Goal: Task Accomplishment & Management: Use online tool/utility

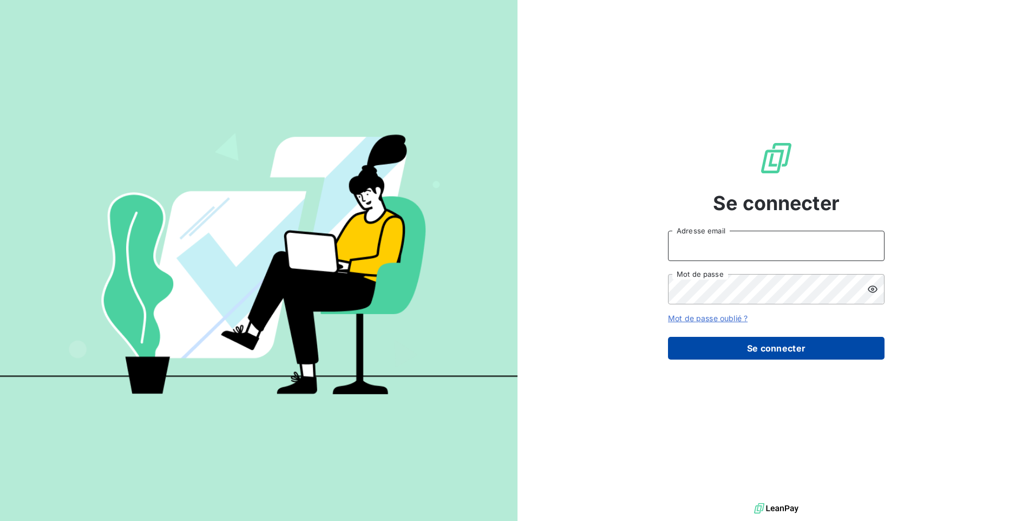
type input "[PERSON_NAME][EMAIL_ADDRESS][DOMAIN_NAME]"
click at [821, 351] on button "Se connecter" at bounding box center [776, 348] width 217 height 23
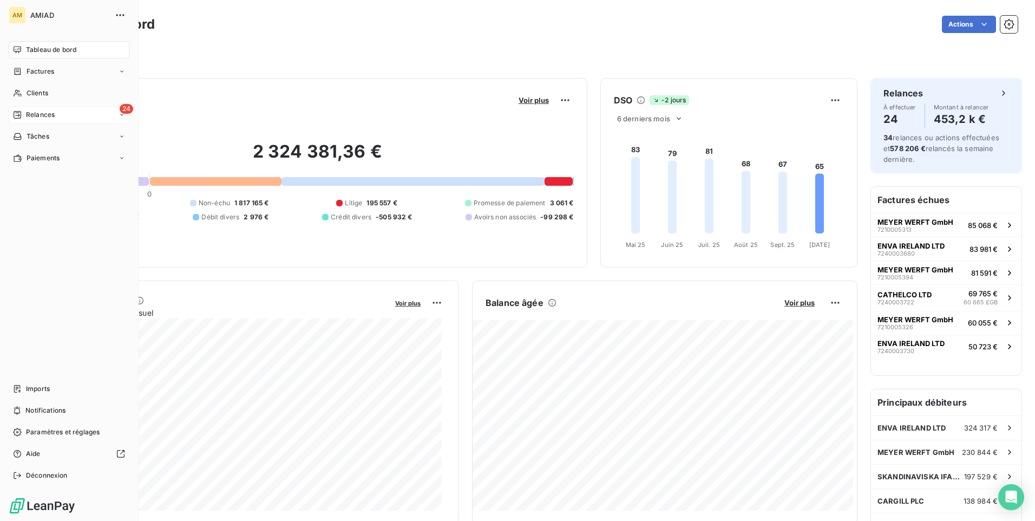
click at [50, 117] on span "Relances" at bounding box center [40, 115] width 29 height 10
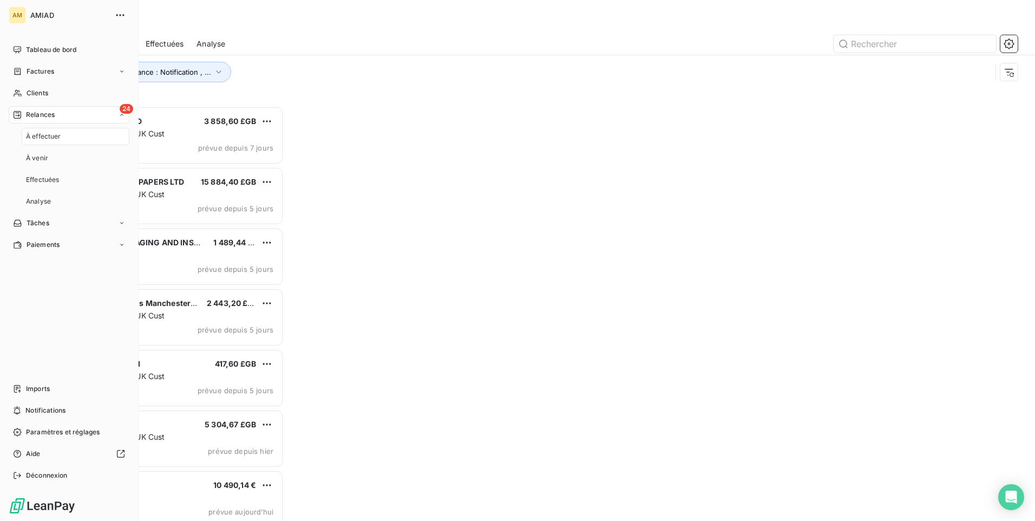
scroll to position [407, 224]
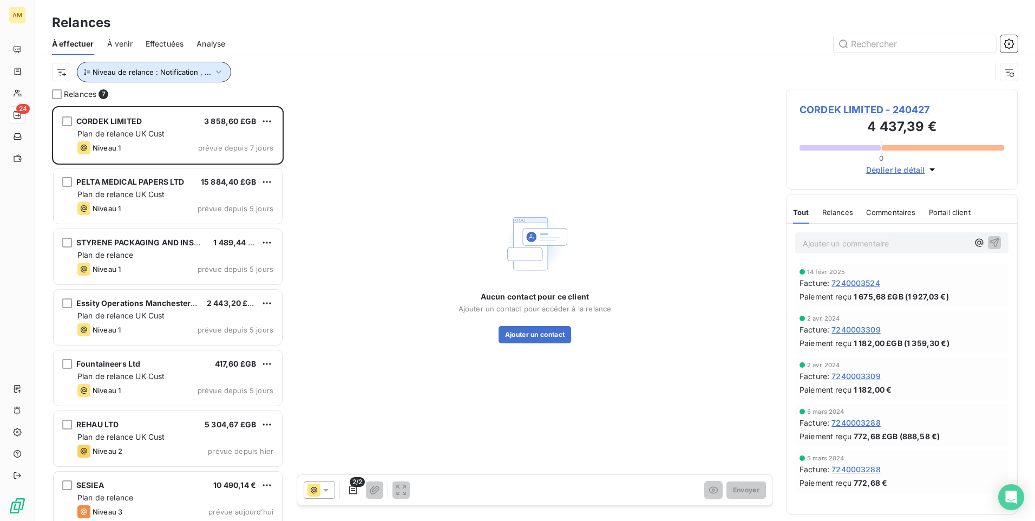
click at [220, 75] on icon "button" at bounding box center [218, 72] width 11 height 11
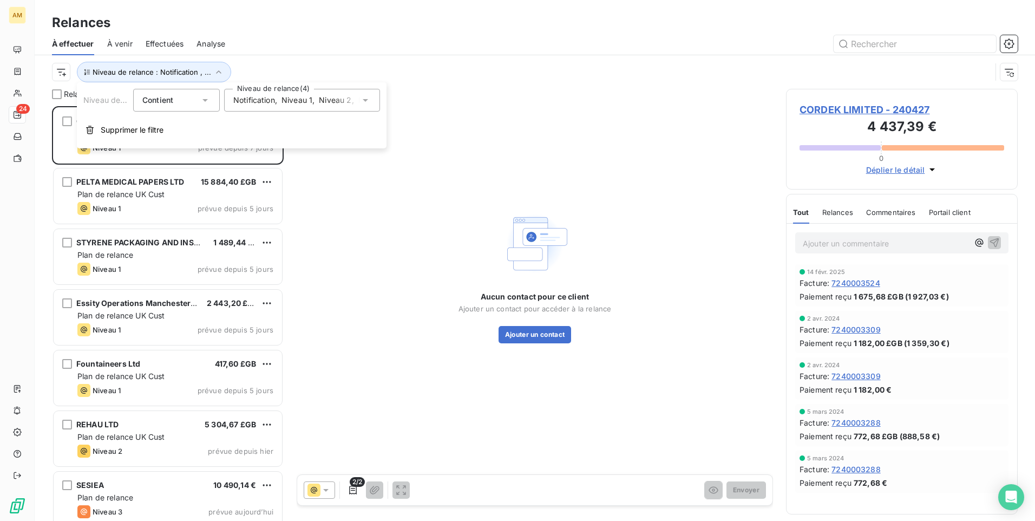
click at [360, 101] on icon at bounding box center [365, 100] width 11 height 11
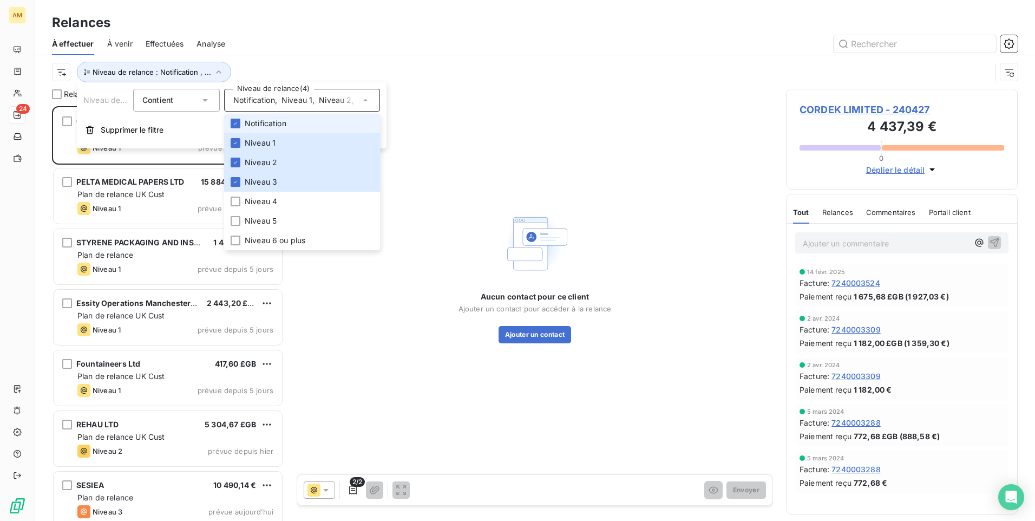
click at [481, 116] on div "Aucun contact pour ce client Ajouter un contact pour accéder à la relance Ajout…" at bounding box center [535, 276] width 476 height 375
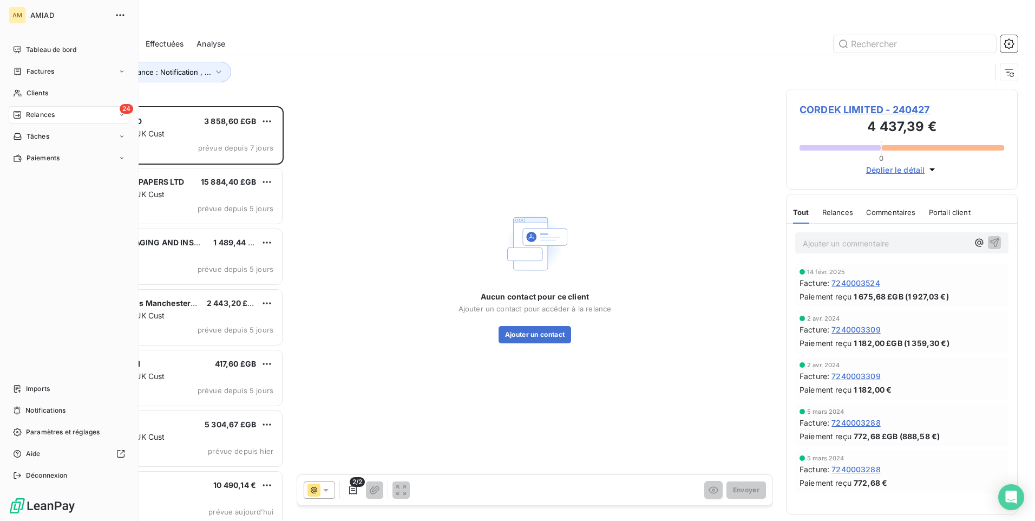
click at [31, 111] on span "Relances" at bounding box center [40, 115] width 29 height 10
click at [55, 130] on div "À effectuer" at bounding box center [76, 136] width 108 height 17
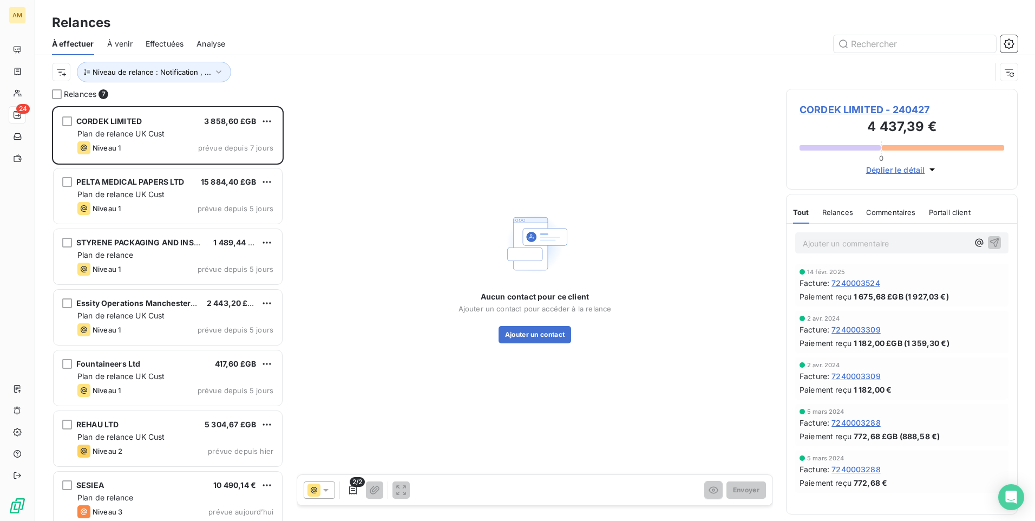
click at [883, 212] on span "Commentaires" at bounding box center [891, 212] width 50 height 9
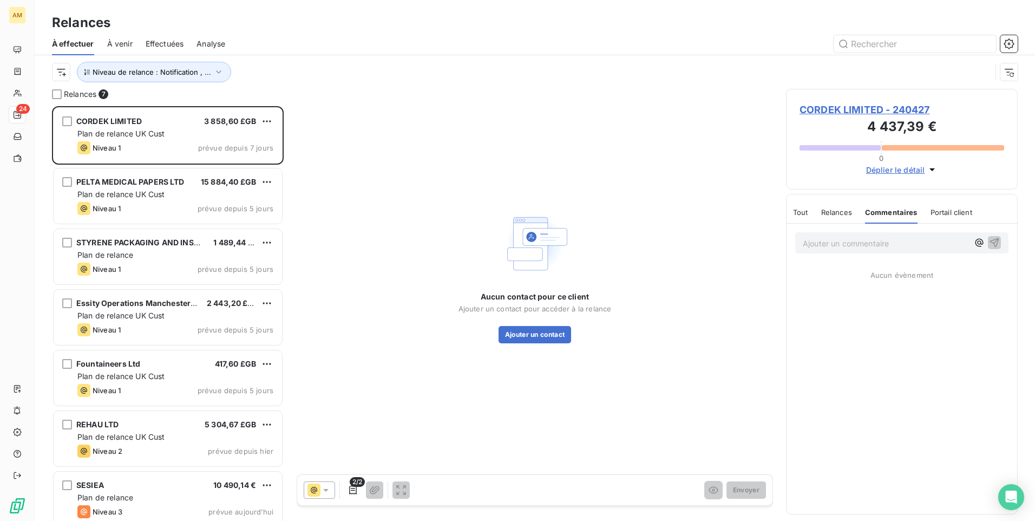
click at [806, 215] on span "Tout" at bounding box center [800, 212] width 15 height 9
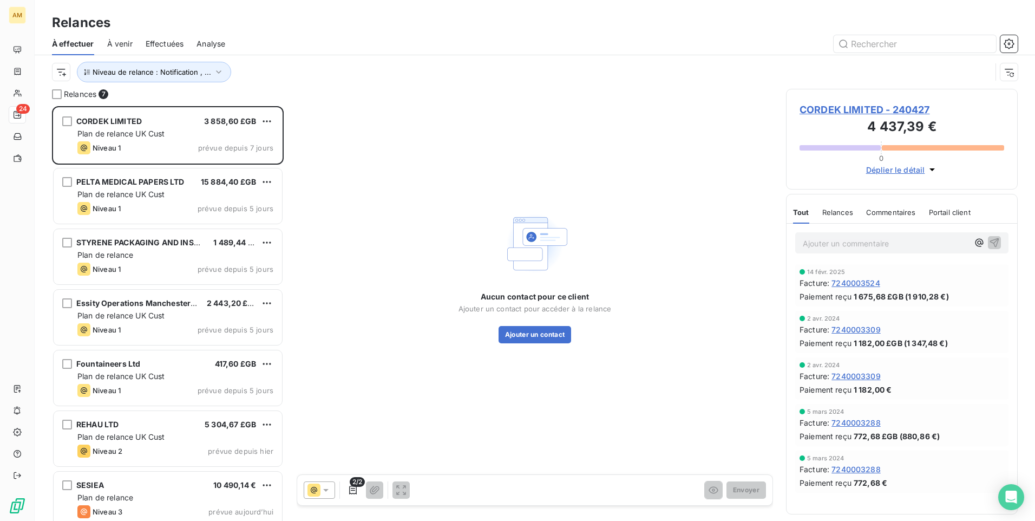
click at [409, 229] on div "Aucun contact pour ce client Ajouter un contact pour accéder à la relance Ajout…" at bounding box center [535, 276] width 476 height 375
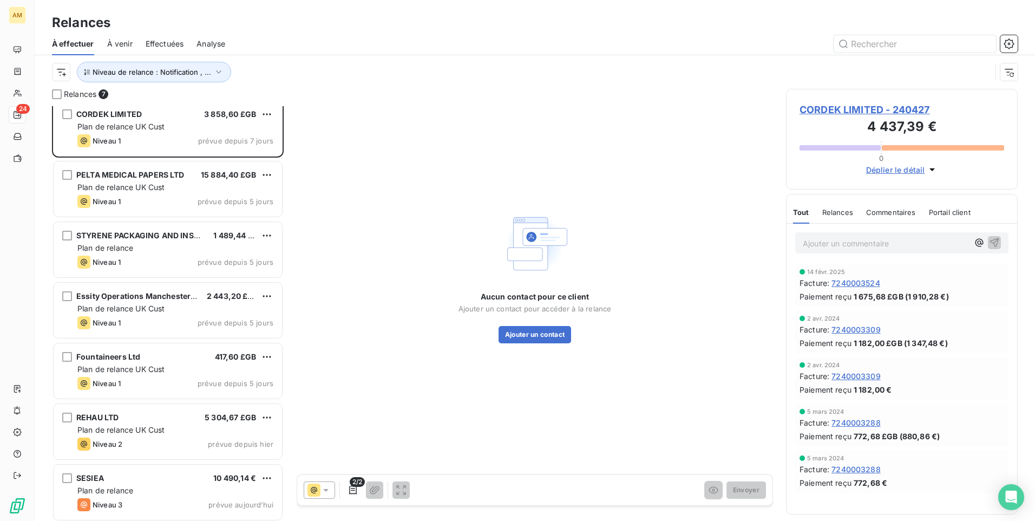
scroll to position [10, 0]
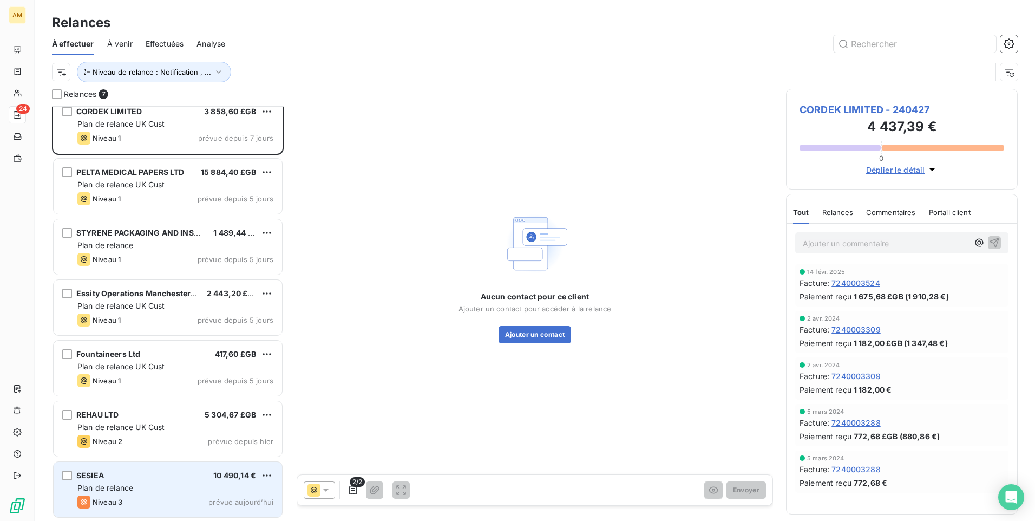
click at [193, 487] on div "Plan de relance" at bounding box center [175, 487] width 196 height 11
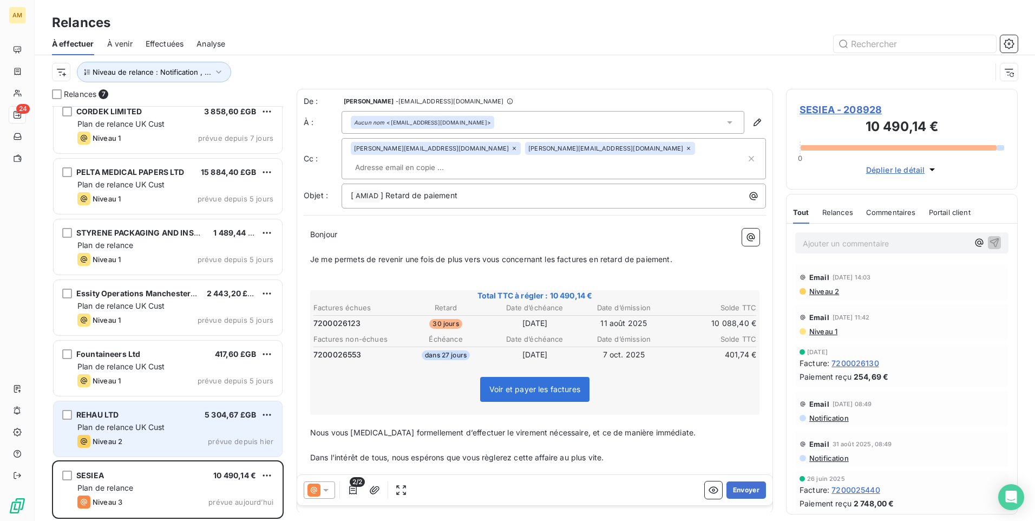
click at [202, 445] on div "Niveau 2 prévue depuis hier" at bounding box center [175, 441] width 196 height 13
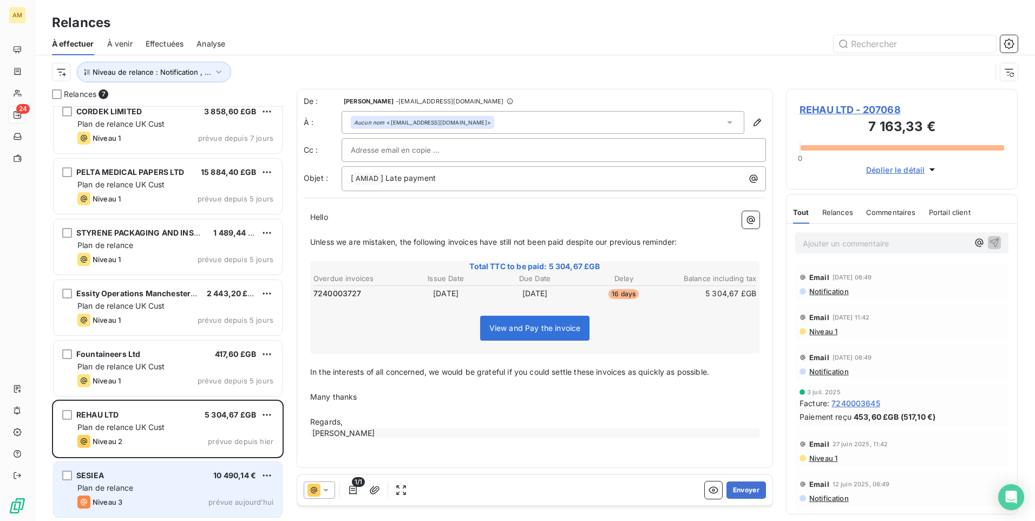
scroll to position [407, 224]
click at [182, 477] on div "SESIEA 10 490,14 €" at bounding box center [175, 475] width 196 height 10
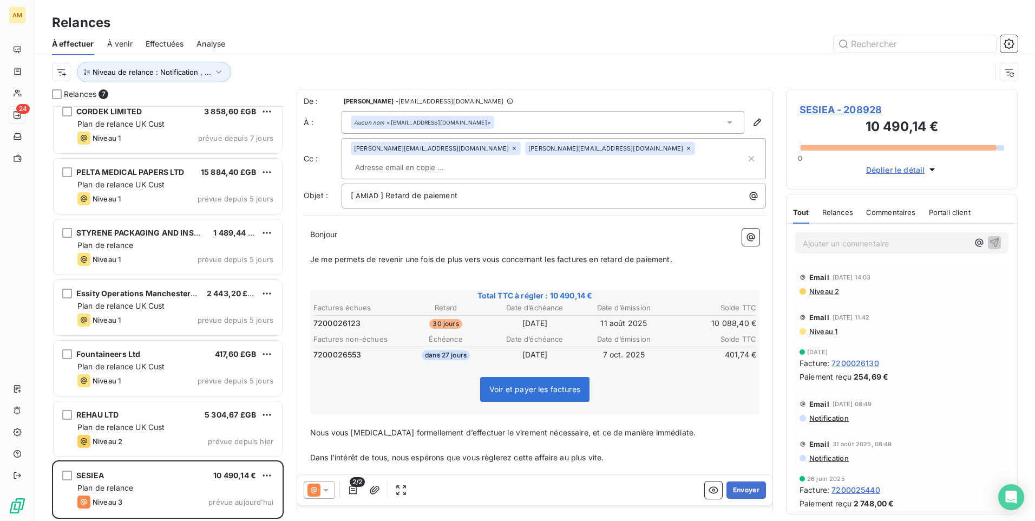
click at [892, 210] on span "Commentaires" at bounding box center [891, 212] width 50 height 9
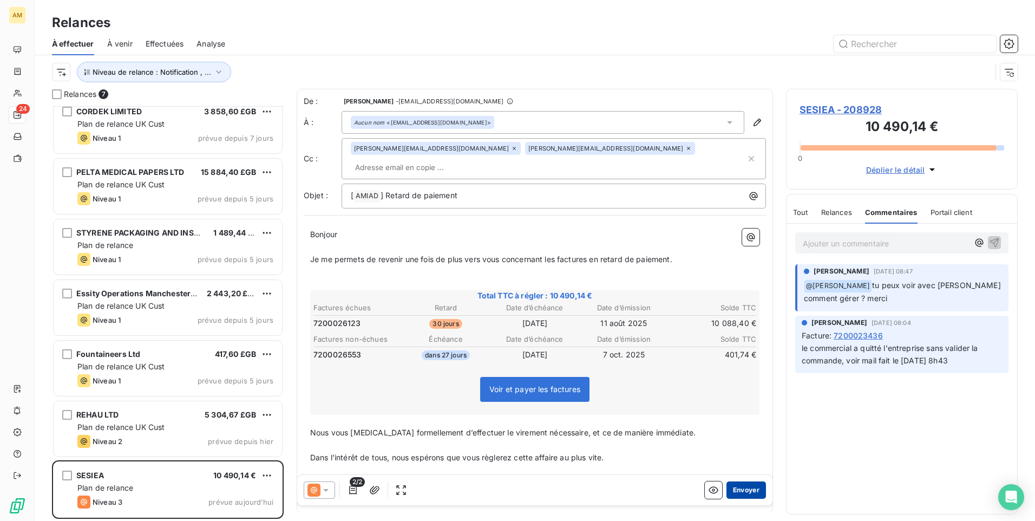
click at [736, 485] on button "Envoyer" at bounding box center [746, 489] width 40 height 17
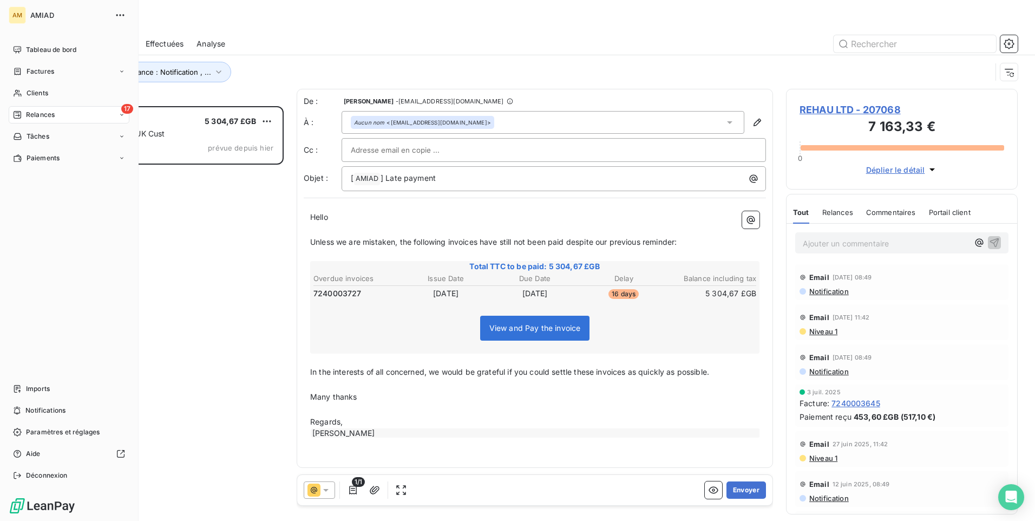
click at [31, 113] on span "Relances" at bounding box center [40, 115] width 29 height 10
click at [73, 136] on div "À effectuer" at bounding box center [76, 136] width 108 height 17
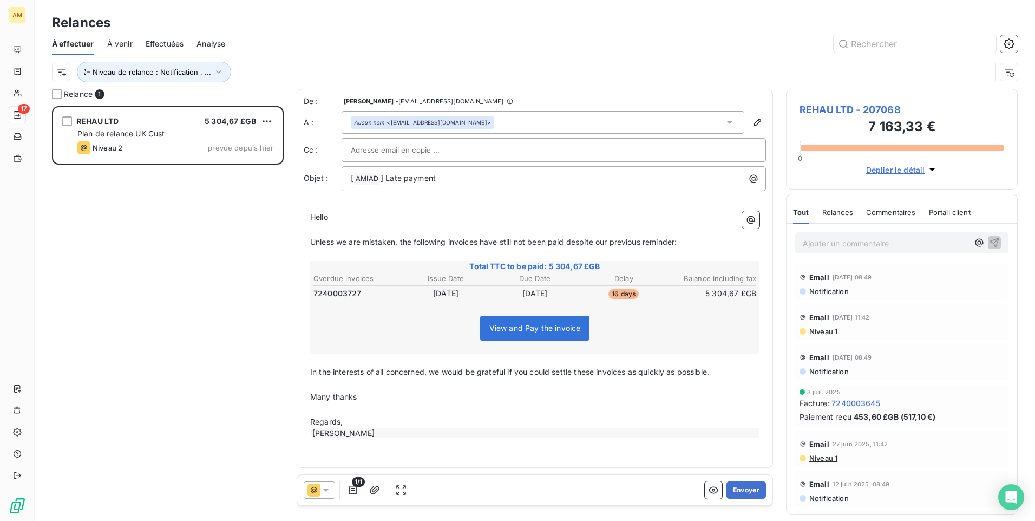
click at [890, 218] on div "Commentaires" at bounding box center [891, 212] width 50 height 23
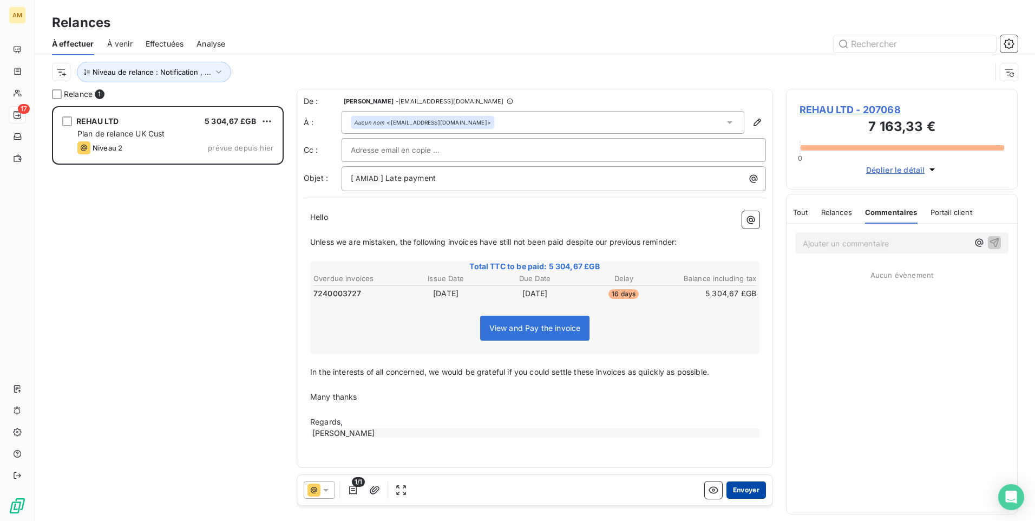
click at [750, 483] on button "Envoyer" at bounding box center [746, 489] width 40 height 17
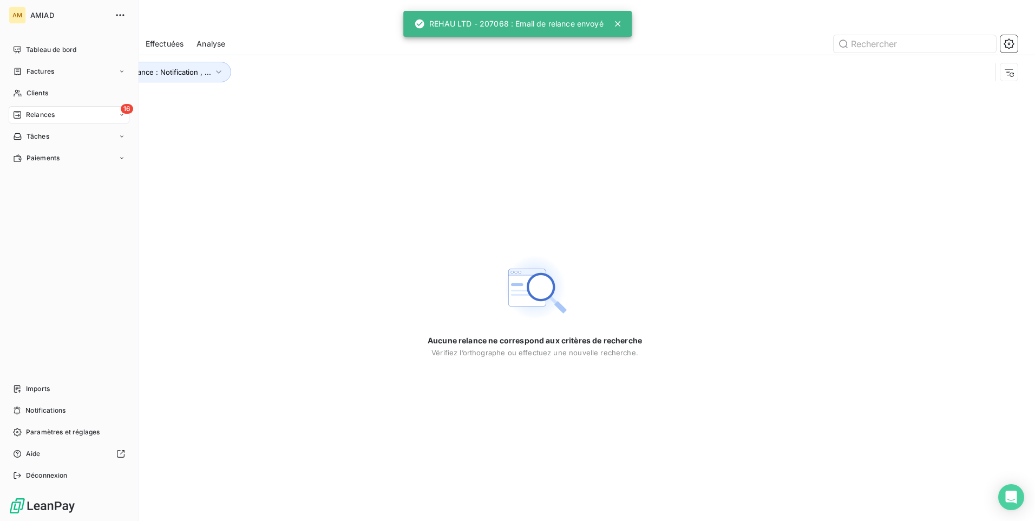
click at [37, 109] on div "16 Relances" at bounding box center [69, 114] width 121 height 17
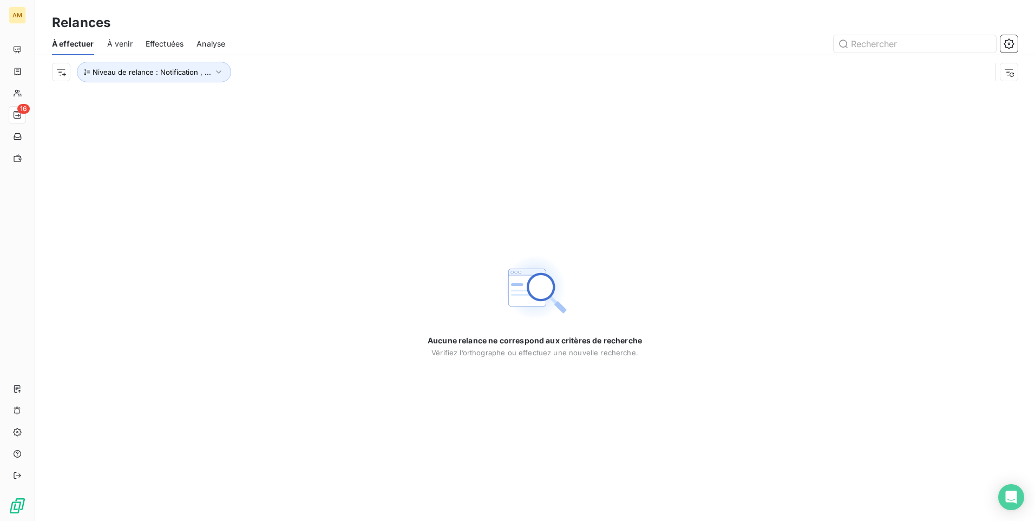
click at [172, 41] on span "Effectuées" at bounding box center [165, 43] width 38 height 11
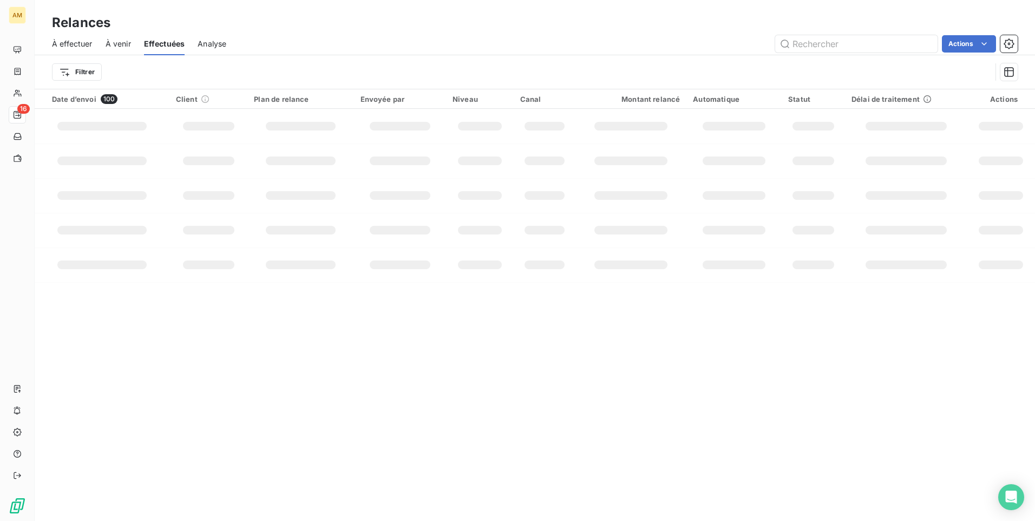
click at [114, 44] on span "À venir" at bounding box center [118, 43] width 25 height 11
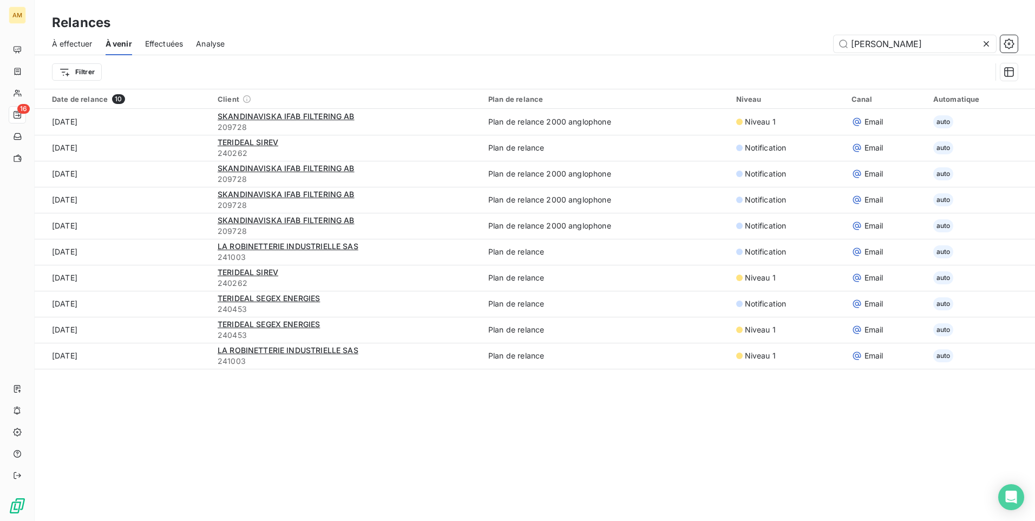
click at [86, 47] on span "À effectuer" at bounding box center [72, 43] width 41 height 11
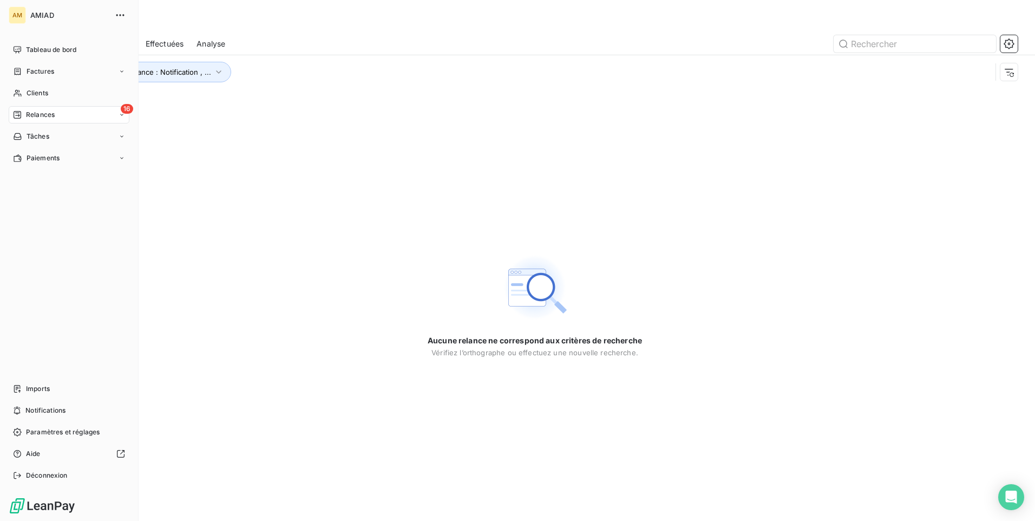
click at [66, 118] on div "16 Relances" at bounding box center [69, 114] width 121 height 17
click at [99, 133] on div "À effectuer" at bounding box center [76, 136] width 108 height 17
click at [56, 134] on span "À effectuer" at bounding box center [43, 137] width 35 height 10
click at [47, 157] on span "À venir" at bounding box center [37, 158] width 22 height 10
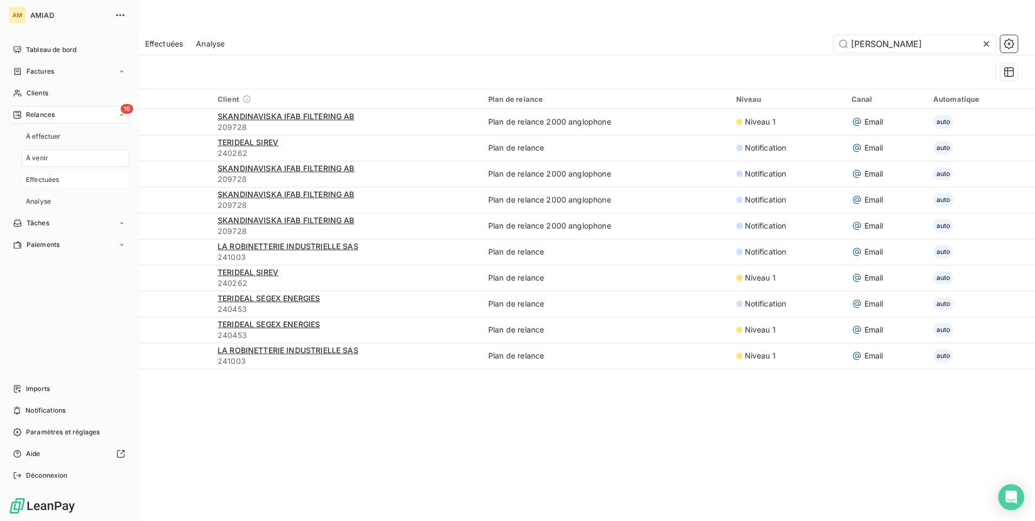
click at [47, 173] on div "Effectuées" at bounding box center [76, 179] width 108 height 17
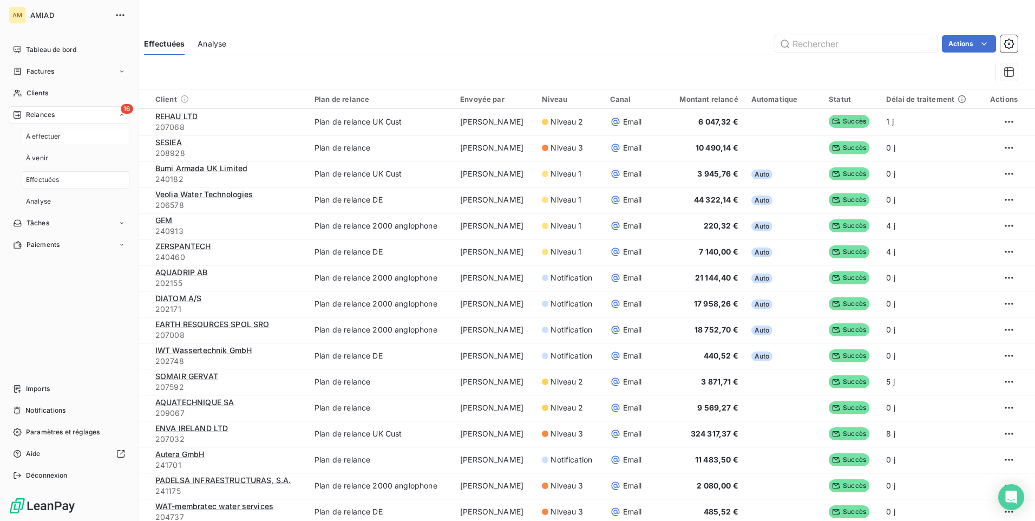
click at [66, 136] on div "À effectuer" at bounding box center [76, 136] width 108 height 17
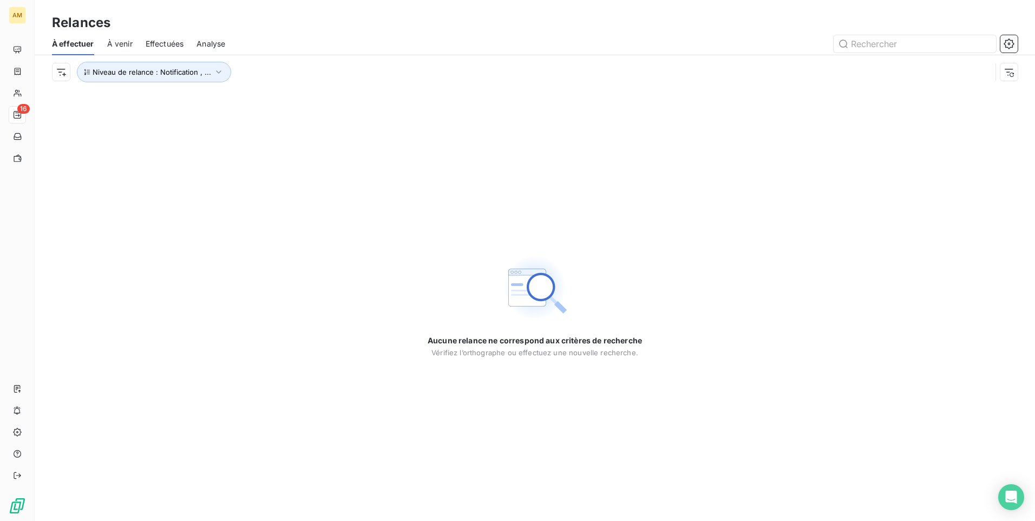
click at [291, 147] on div "Aucune relance ne correspond aux critères de recherche [PERSON_NAME] l’orthogra…" at bounding box center [535, 305] width 1000 height 432
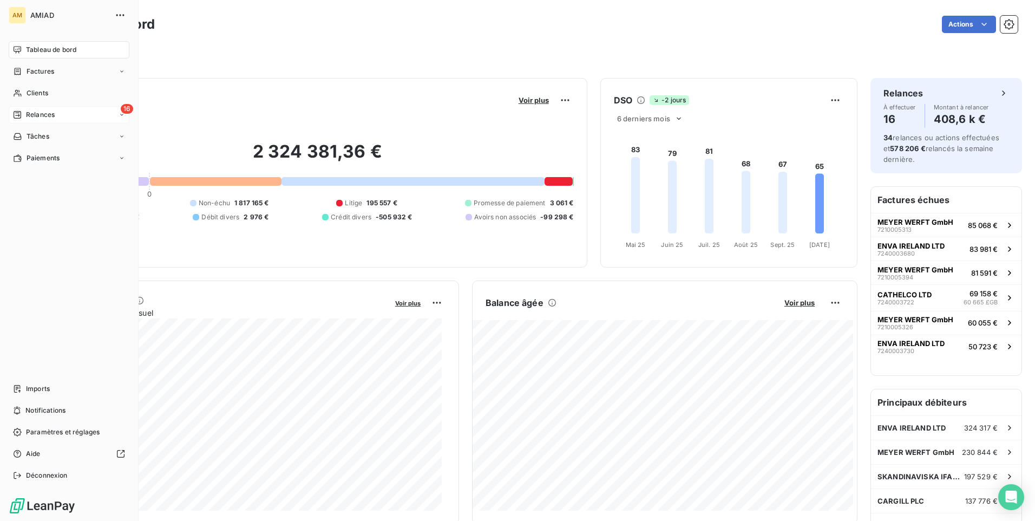
click at [35, 109] on div "16 Relances" at bounding box center [69, 114] width 121 height 17
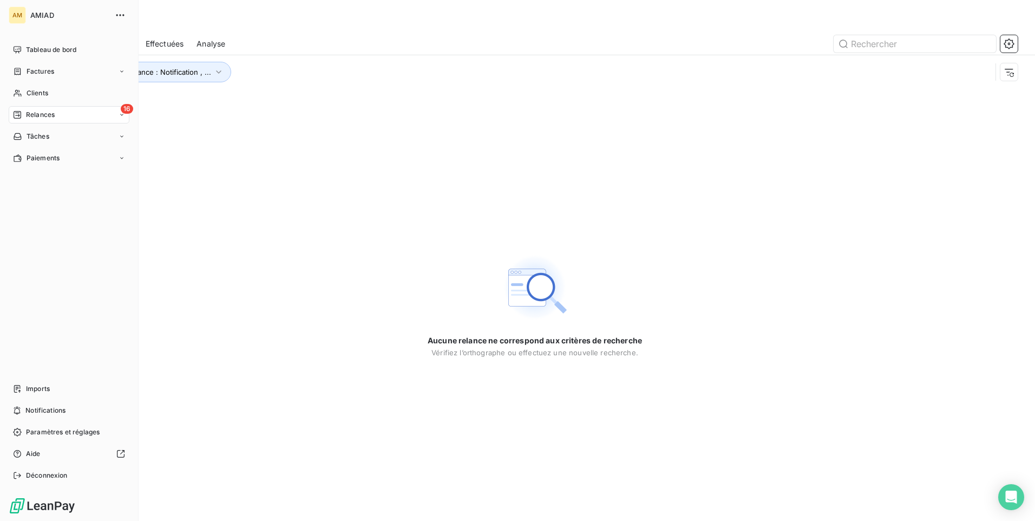
click at [112, 115] on div "16 Relances" at bounding box center [69, 114] width 121 height 17
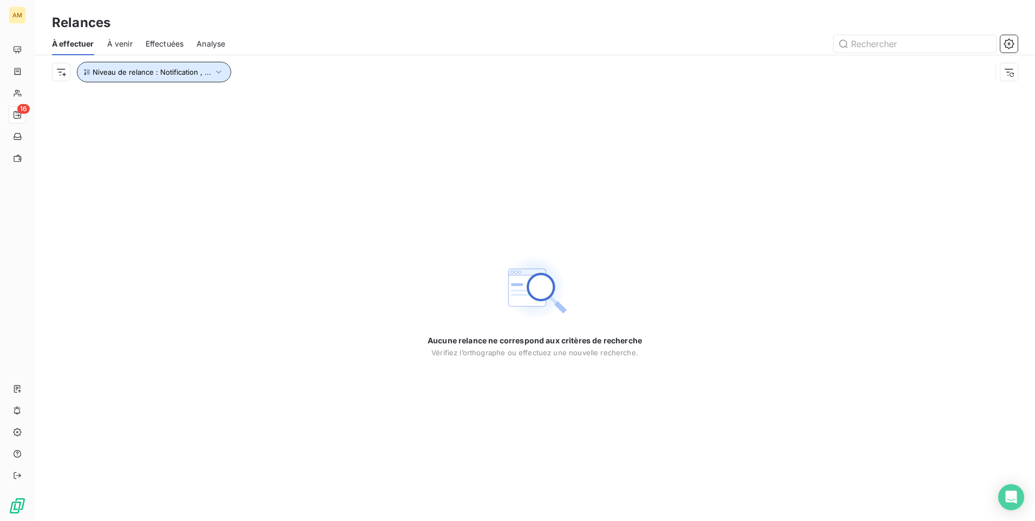
click at [210, 64] on button "Niveau de relance : Notification , ..." at bounding box center [154, 72] width 154 height 21
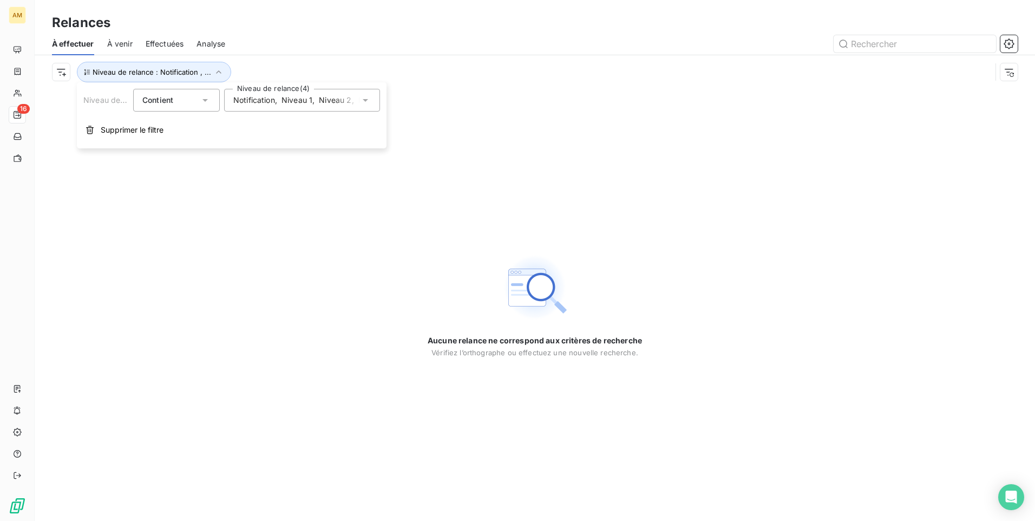
click at [365, 101] on icon at bounding box center [365, 100] width 5 height 3
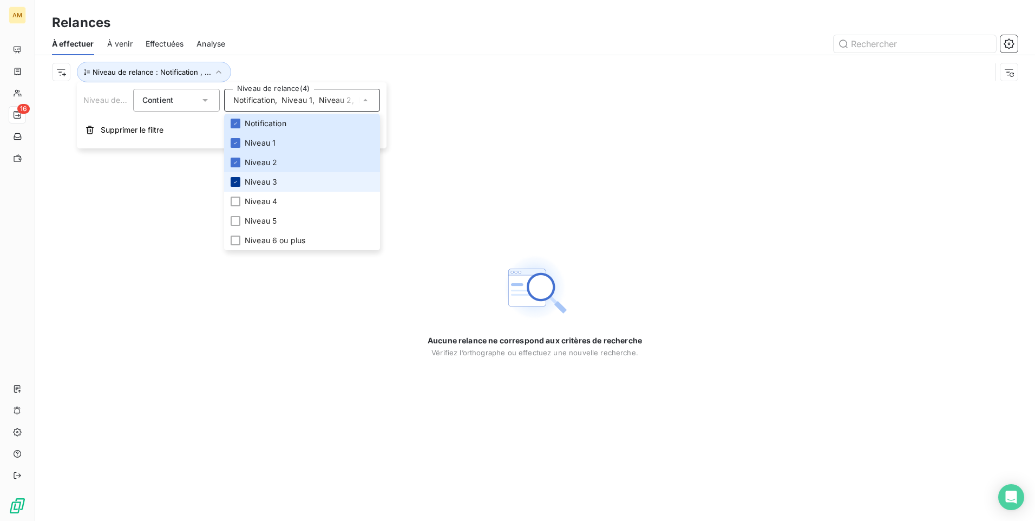
click at [237, 184] on icon at bounding box center [235, 182] width 6 height 6
click at [235, 163] on icon at bounding box center [235, 162] width 6 height 6
click at [235, 145] on icon at bounding box center [235, 143] width 6 height 6
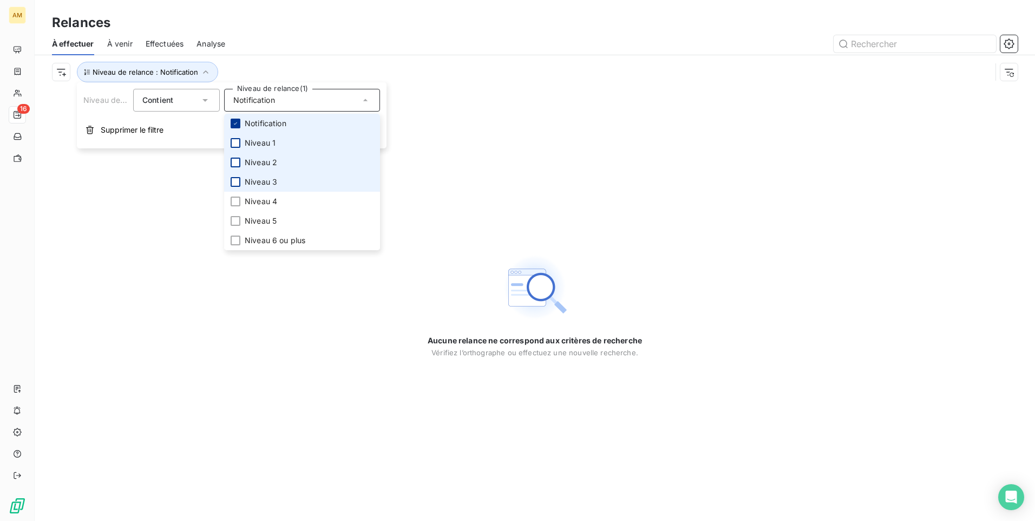
click at [236, 126] on icon at bounding box center [235, 123] width 6 height 6
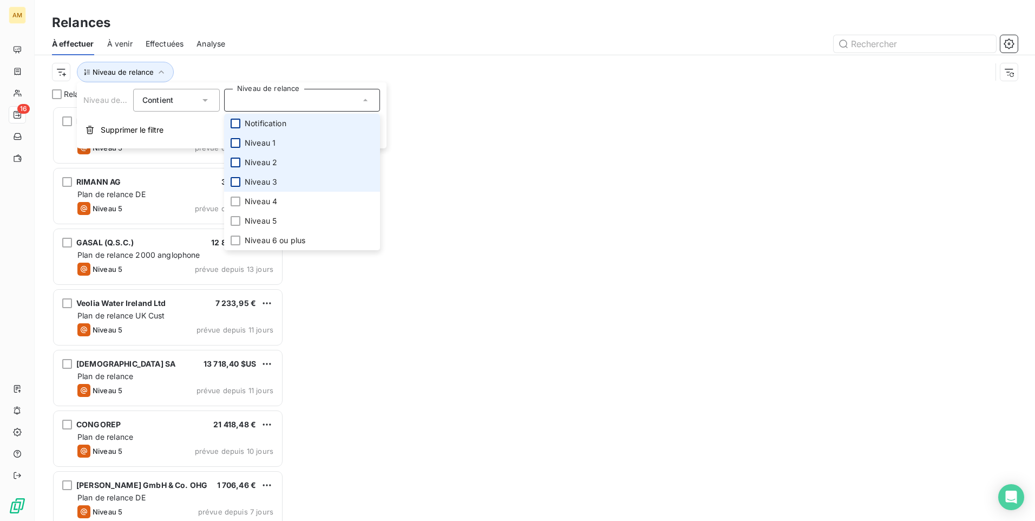
scroll to position [407, 224]
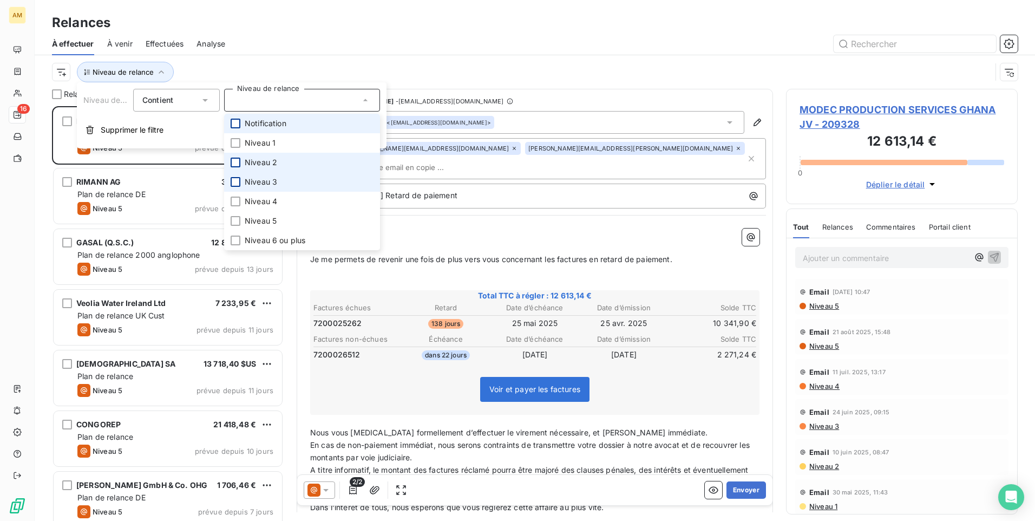
click at [576, 64] on div "Niveau de relance" at bounding box center [521, 72] width 939 height 21
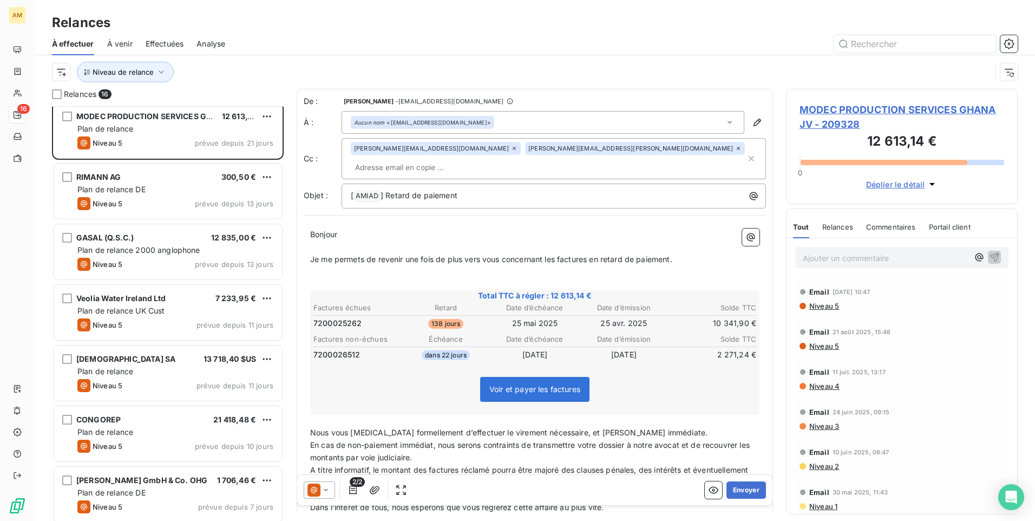
scroll to position [0, 0]
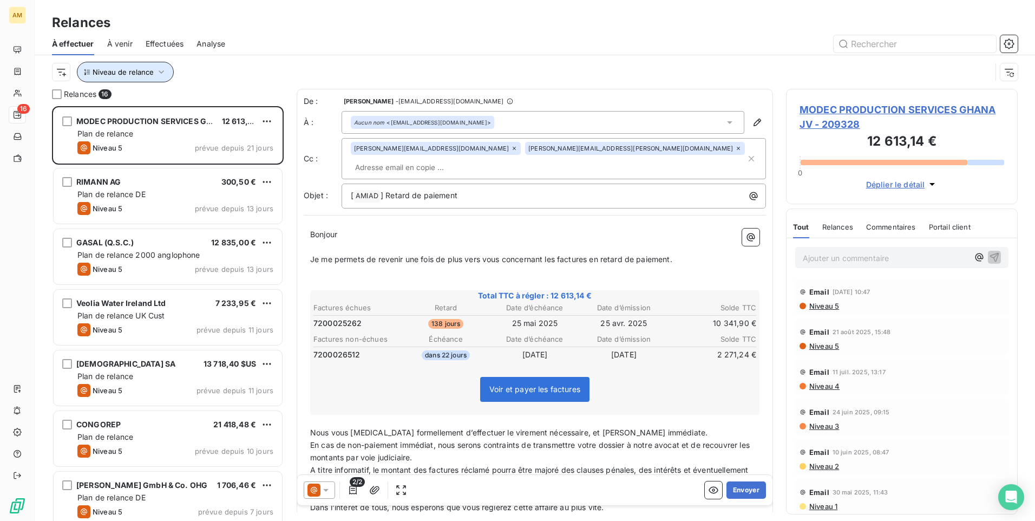
click at [141, 70] on span "Niveau de relance" at bounding box center [123, 72] width 61 height 9
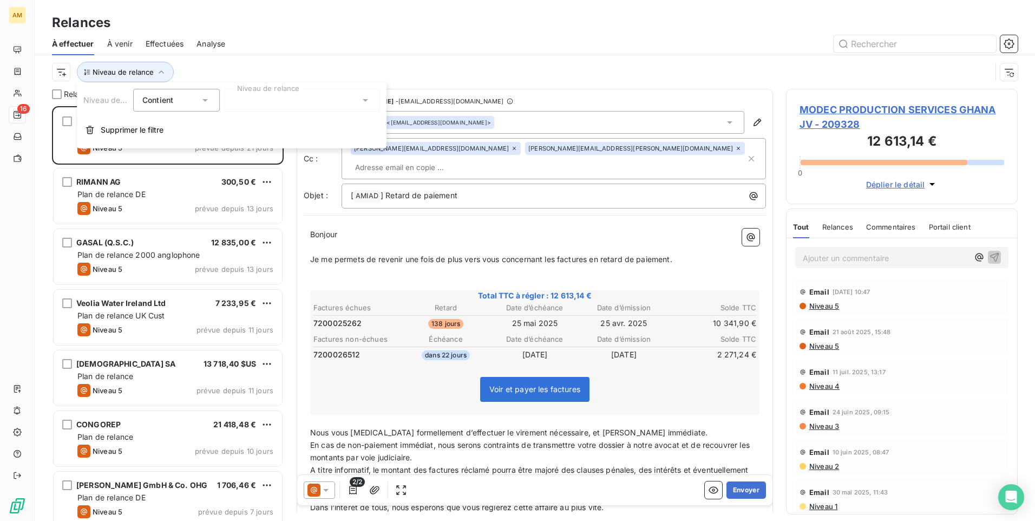
click at [342, 104] on div at bounding box center [302, 100] width 156 height 23
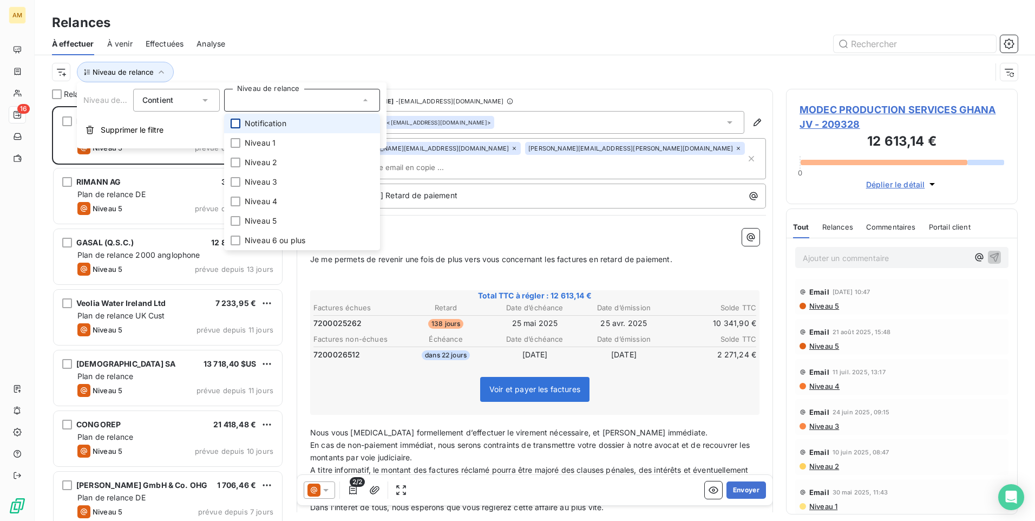
click at [238, 125] on div at bounding box center [236, 124] width 10 height 10
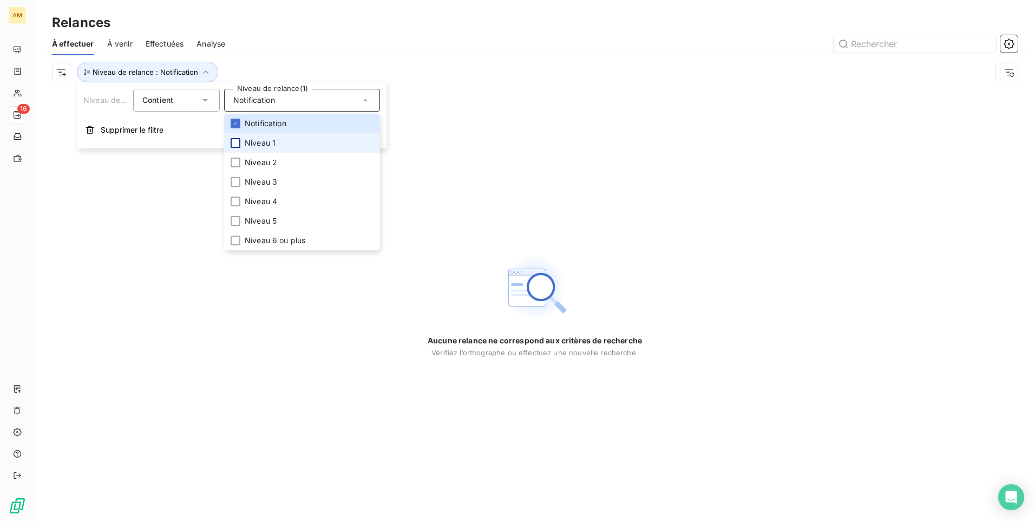
click at [236, 145] on div at bounding box center [236, 143] width 10 height 10
click at [233, 163] on div at bounding box center [236, 163] width 10 height 10
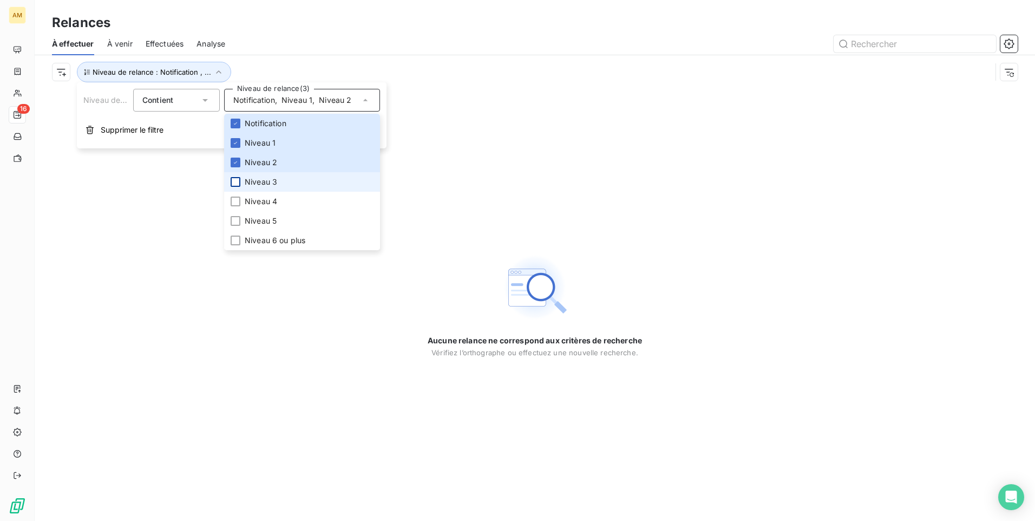
click at [237, 185] on div at bounding box center [236, 182] width 10 height 10
click at [512, 211] on div "Aucune relance ne correspond aux critères de recherche [PERSON_NAME] l’orthogra…" at bounding box center [535, 305] width 1000 height 432
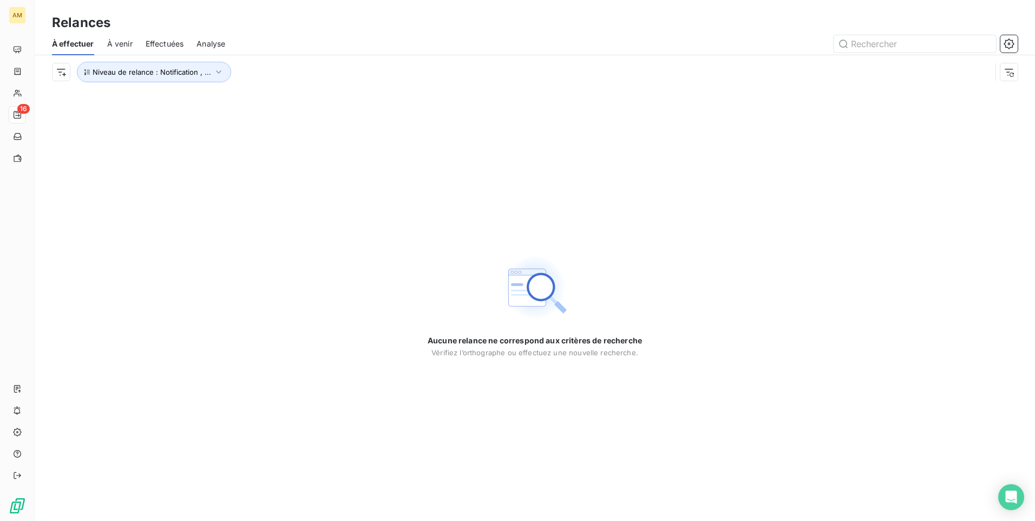
click at [566, 193] on div "Aucune relance ne correspond aux critères de recherche [PERSON_NAME] l’orthogra…" at bounding box center [535, 305] width 1000 height 432
click at [118, 40] on span "À venir" at bounding box center [119, 43] width 25 height 11
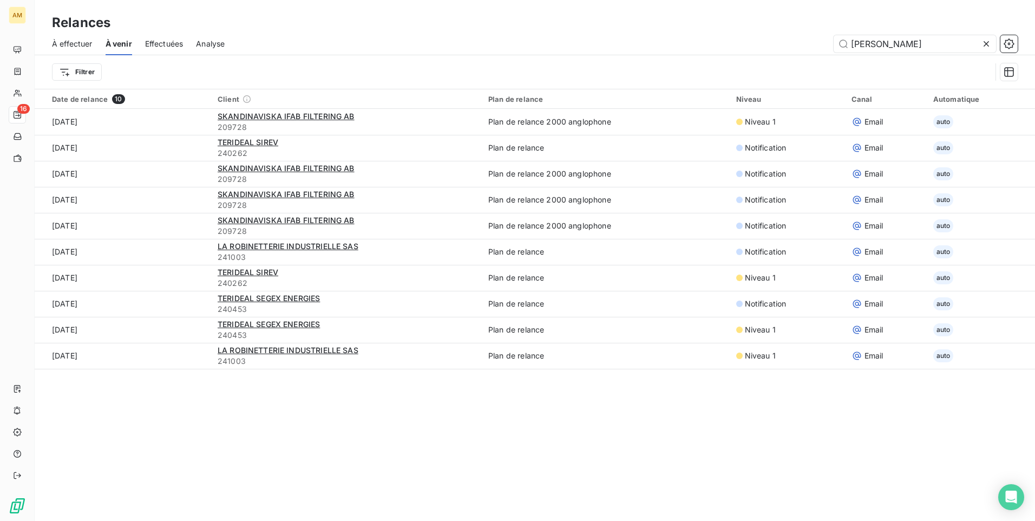
click at [159, 41] on span "Effectuées" at bounding box center [164, 43] width 38 height 11
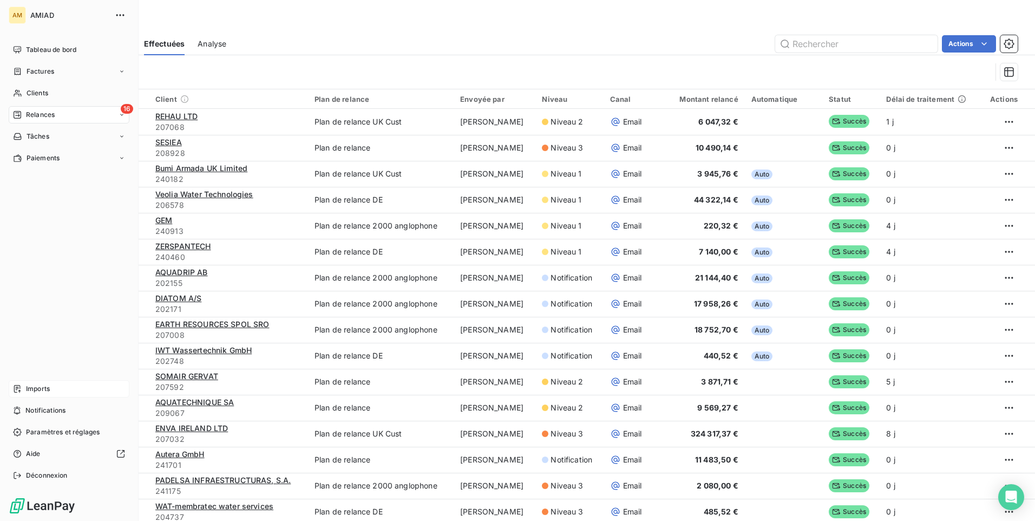
click at [53, 387] on div "Imports" at bounding box center [69, 388] width 121 height 17
